Goal: Task Accomplishment & Management: Use online tool/utility

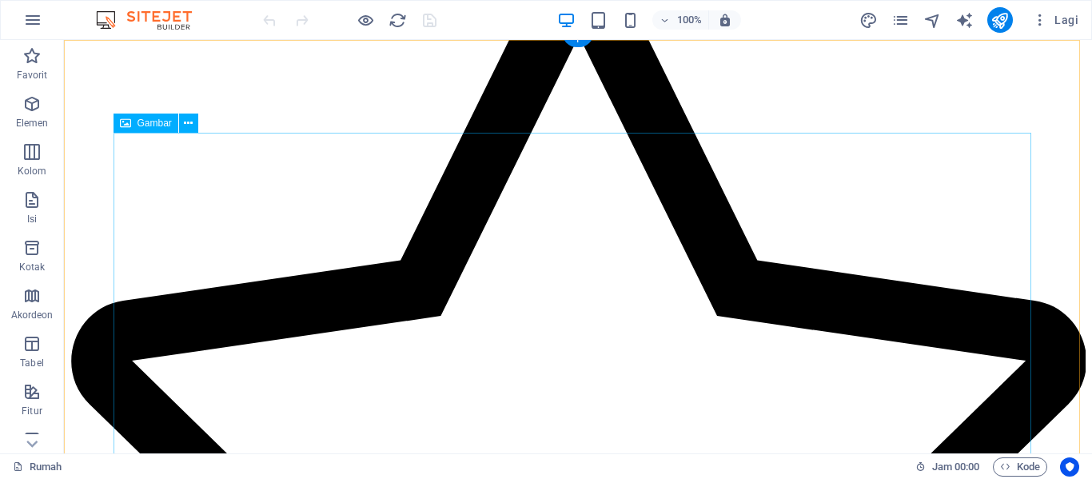
scroll to position [871, 0]
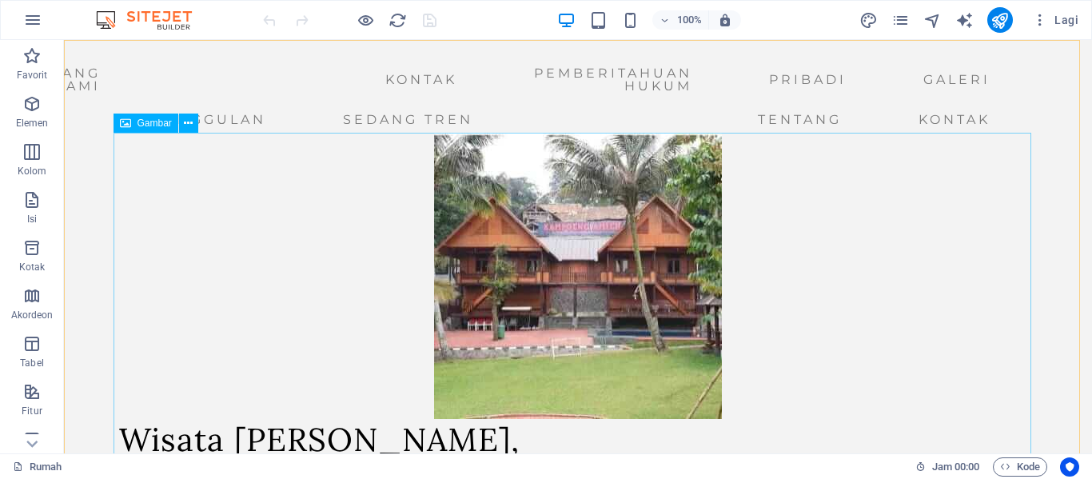
click at [157, 121] on font "Gambar" at bounding box center [154, 122] width 34 height 11
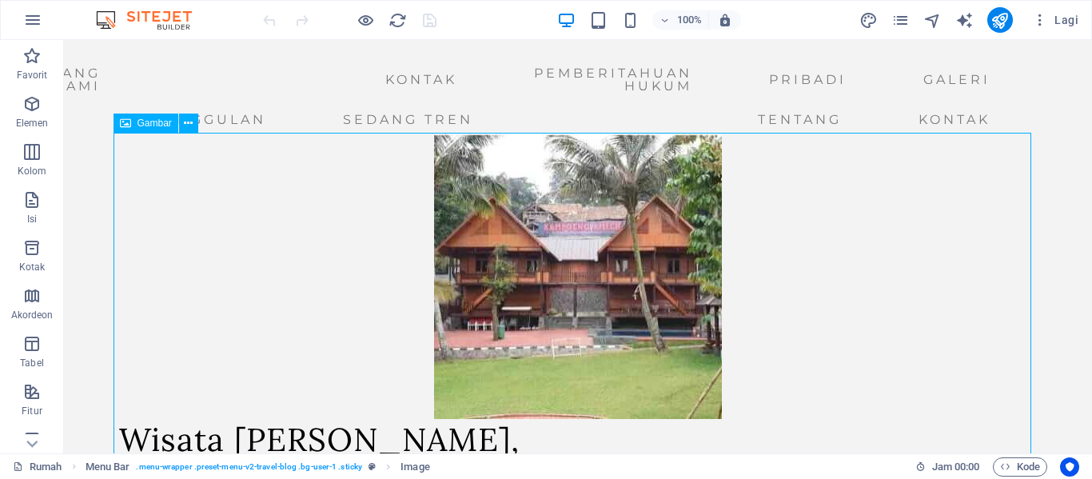
click at [124, 125] on icon at bounding box center [125, 122] width 11 height 19
click at [31, 200] on icon "button" at bounding box center [31, 199] width 19 height 19
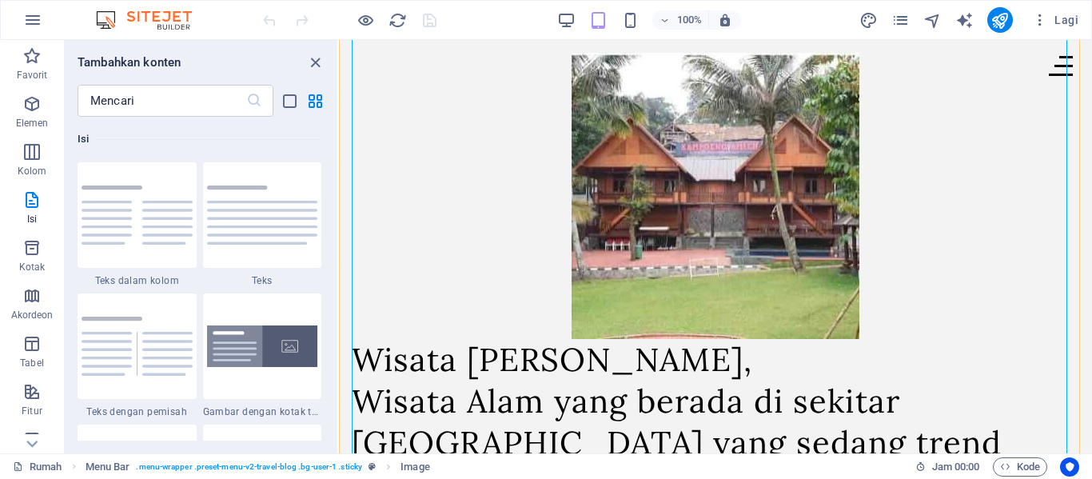
scroll to position [3168, 0]
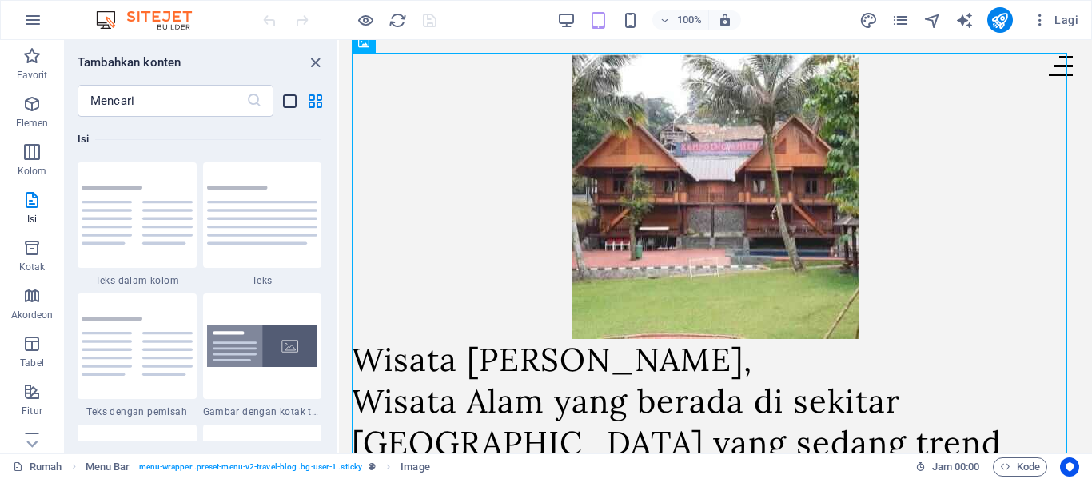
click at [283, 100] on icon "tampilan daftar" at bounding box center [290, 101] width 18 height 18
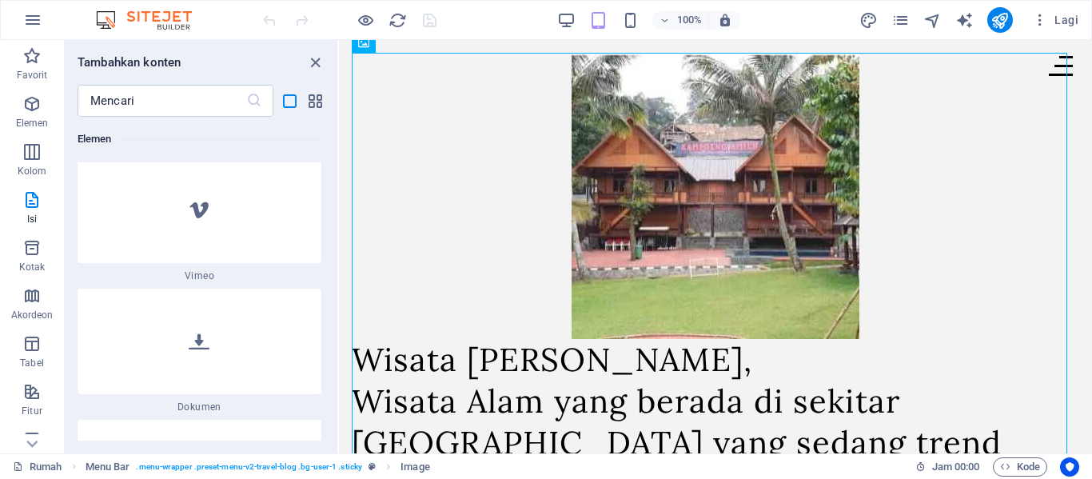
scroll to position [8333, 0]
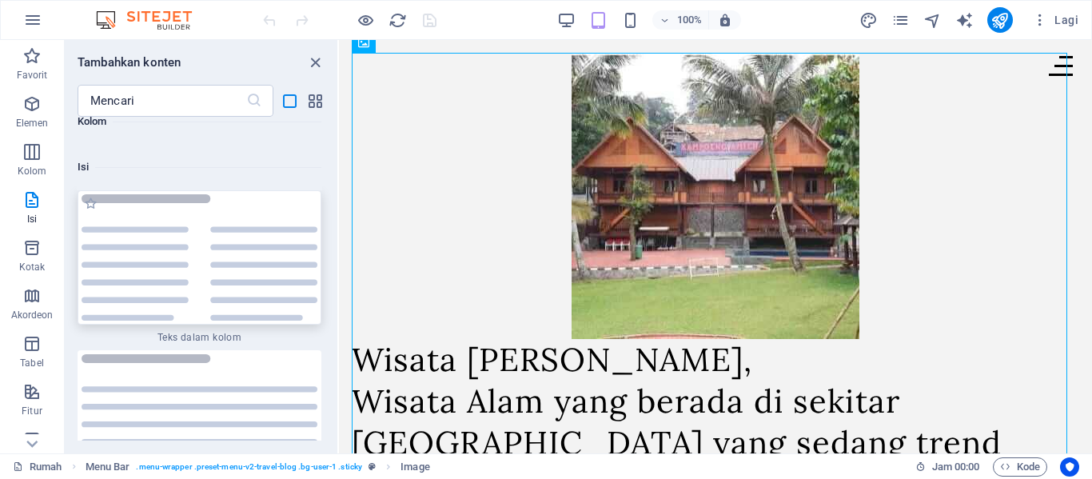
drag, startPoint x: 184, startPoint y: 245, endPoint x: 103, endPoint y: 174, distance: 107.1
click at [184, 245] on img at bounding box center [200, 257] width 236 height 126
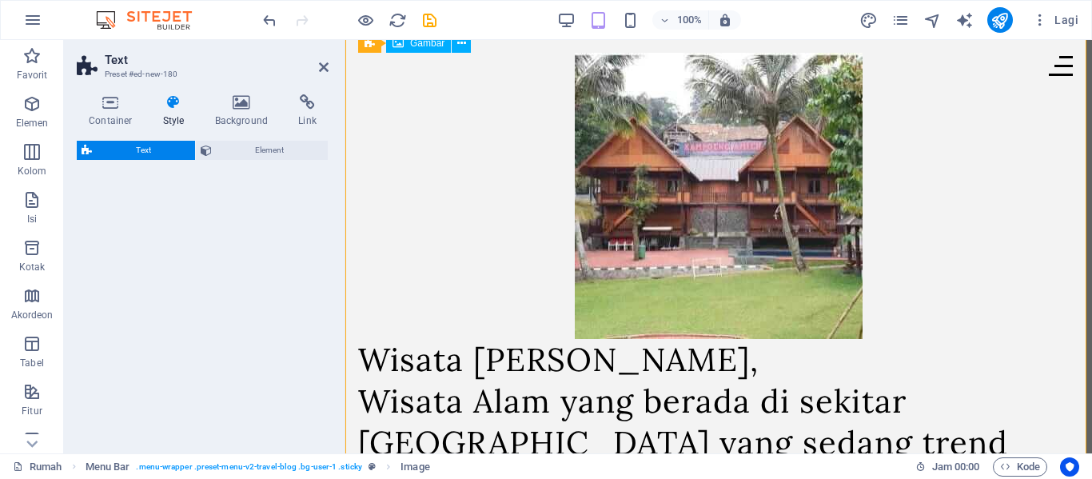
select select "rem"
select select "preset-text-v2-columns"
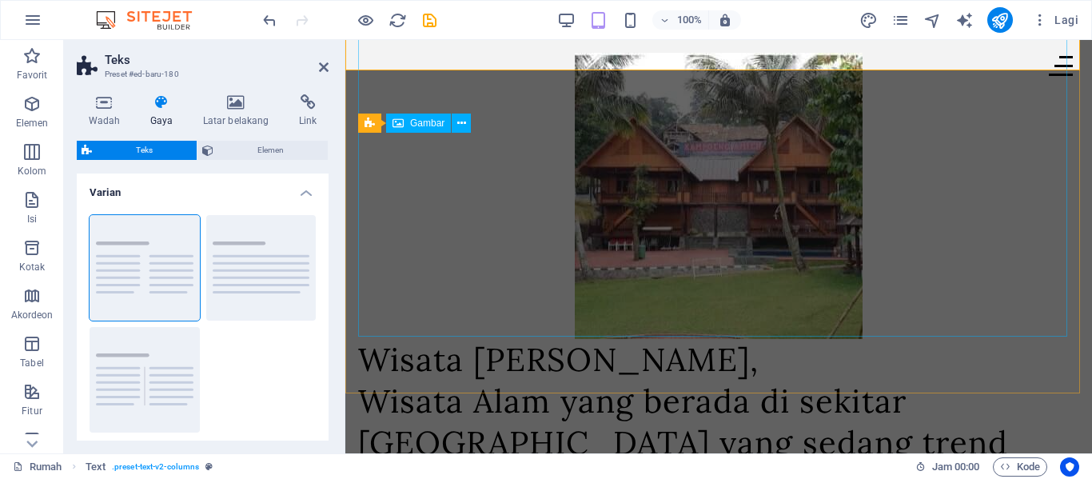
scroll to position [897, 0]
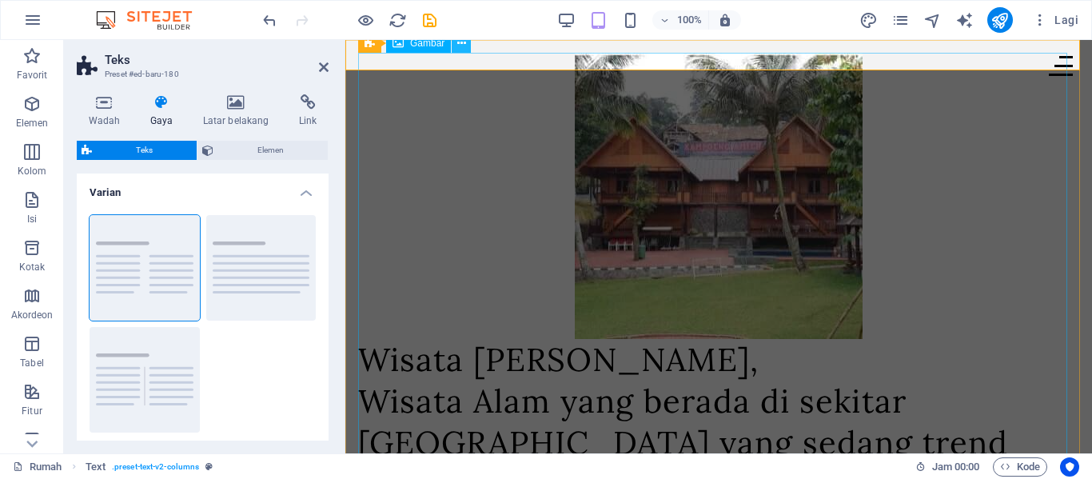
click at [460, 43] on icon at bounding box center [461, 43] width 9 height 17
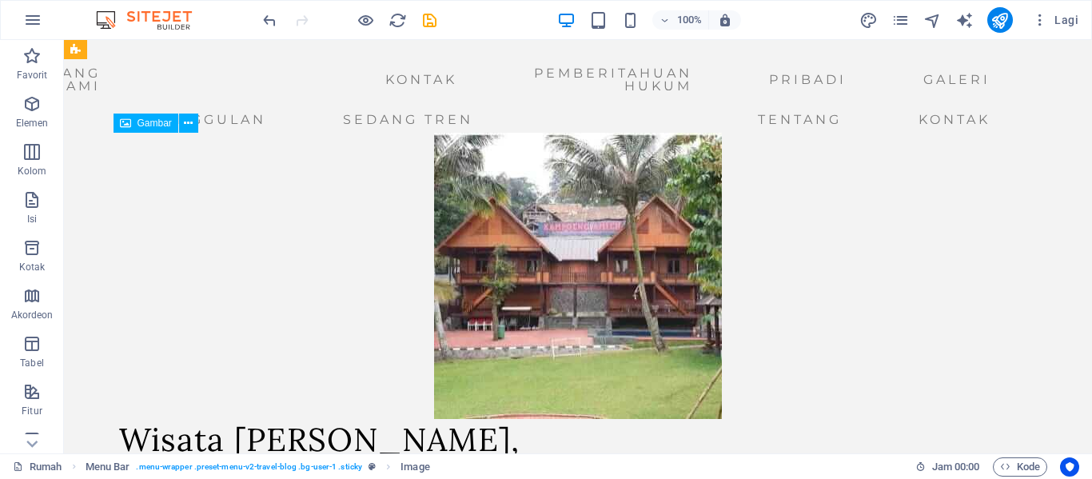
scroll to position [0, 0]
